Goal: Information Seeking & Learning: Learn about a topic

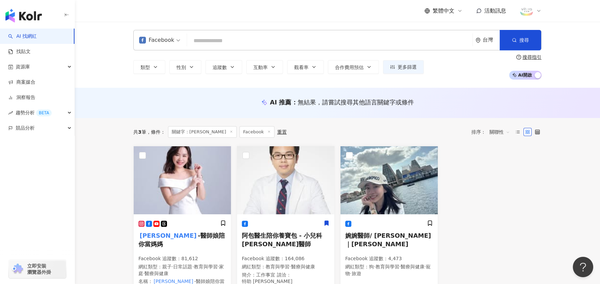
click at [200, 43] on input "search" at bounding box center [330, 40] width 280 height 13
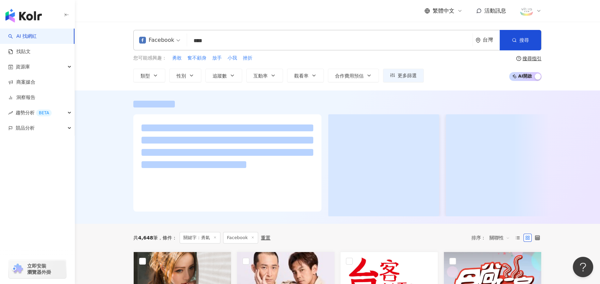
type input "****"
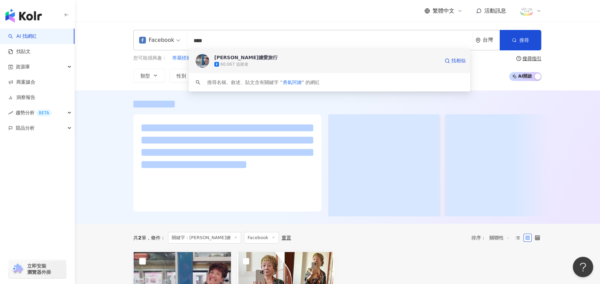
click at [231, 56] on div "[PERSON_NAME]阿嬤愛旅行" at bounding box center [245, 57] width 63 height 7
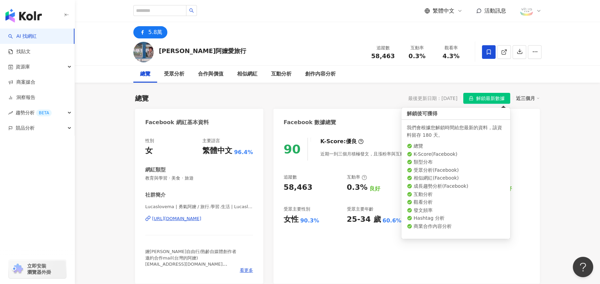
click at [491, 96] on span "解鎖最新數據" at bounding box center [490, 98] width 29 height 11
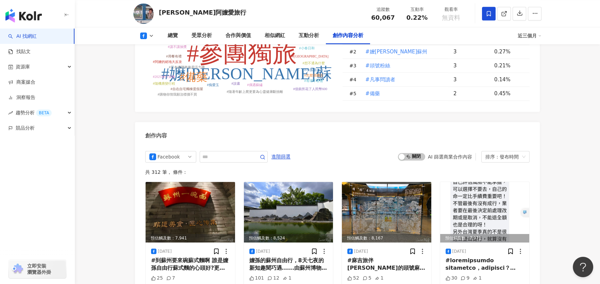
scroll to position [1718, 0]
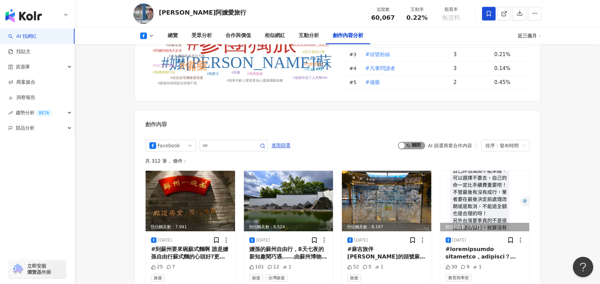
click at [420, 149] on span "啟動 關閉" at bounding box center [411, 145] width 27 height 7
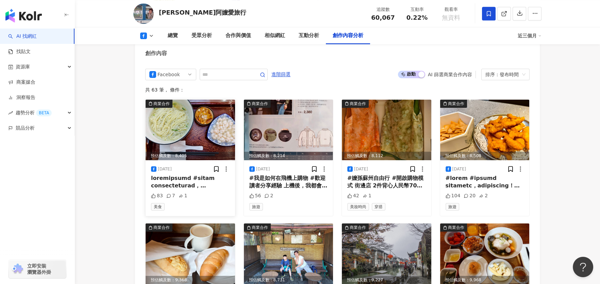
click at [195, 182] on div at bounding box center [190, 181] width 79 height 15
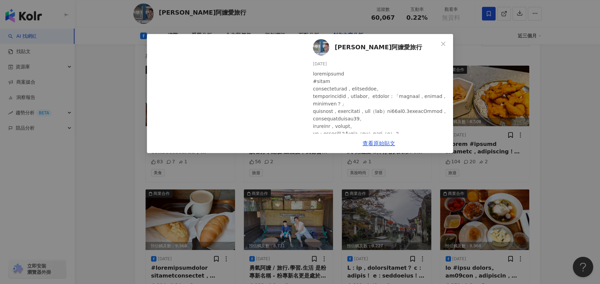
scroll to position [0, 0]
click at [443, 45] on icon "close" at bounding box center [442, 43] width 5 height 5
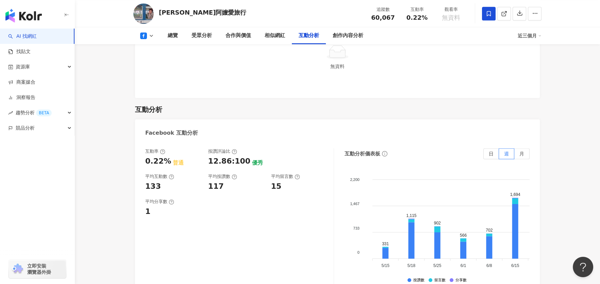
scroll to position [1027, 0]
